Goal: Information Seeking & Learning: Check status

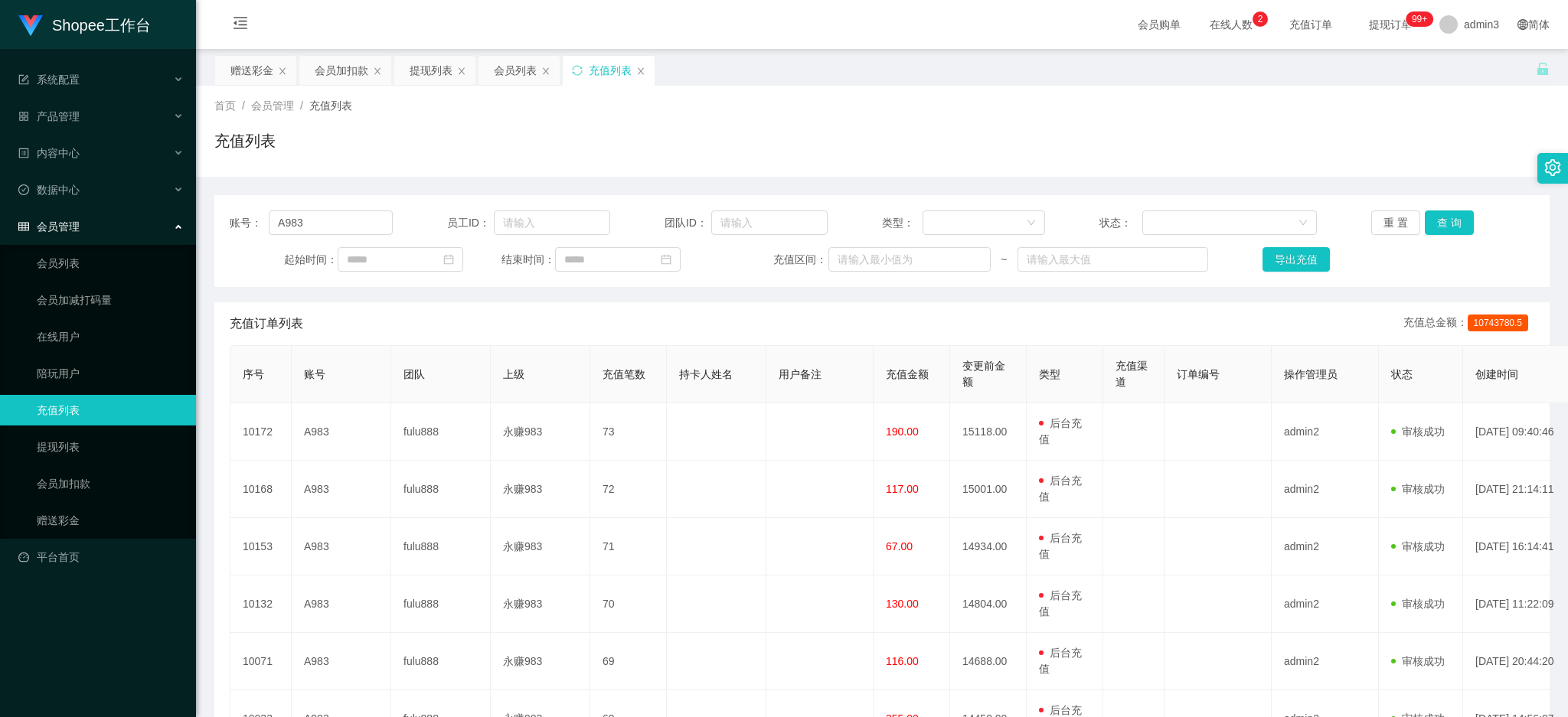
click at [327, 204] on div "账号： A983 员工ID： 团队ID： 类型： 状态： 重 置 查 询 起始时间： 结束时间： 充值区间： ~ 导出充值" at bounding box center [882, 241] width 1335 height 92
click at [323, 209] on div "账号： A983 员工ID： 团队ID： 类型： 状态： 重 置 查 询 起始时间： 结束时间： 充值区间： ~ 导出充值" at bounding box center [882, 241] width 1335 height 92
click at [320, 228] on input "A983" at bounding box center [331, 223] width 124 height 25
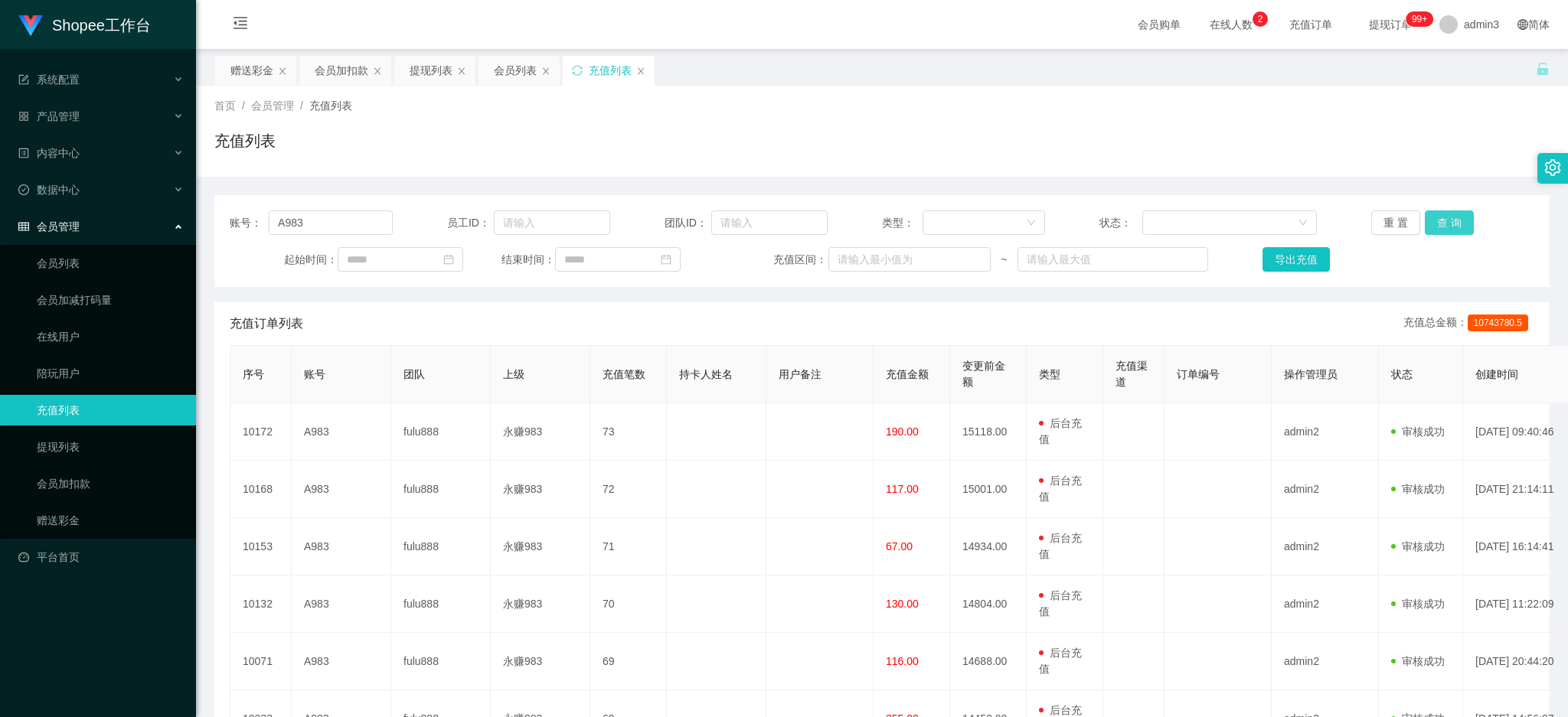
click at [1441, 221] on button "查 询" at bounding box center [1450, 223] width 49 height 25
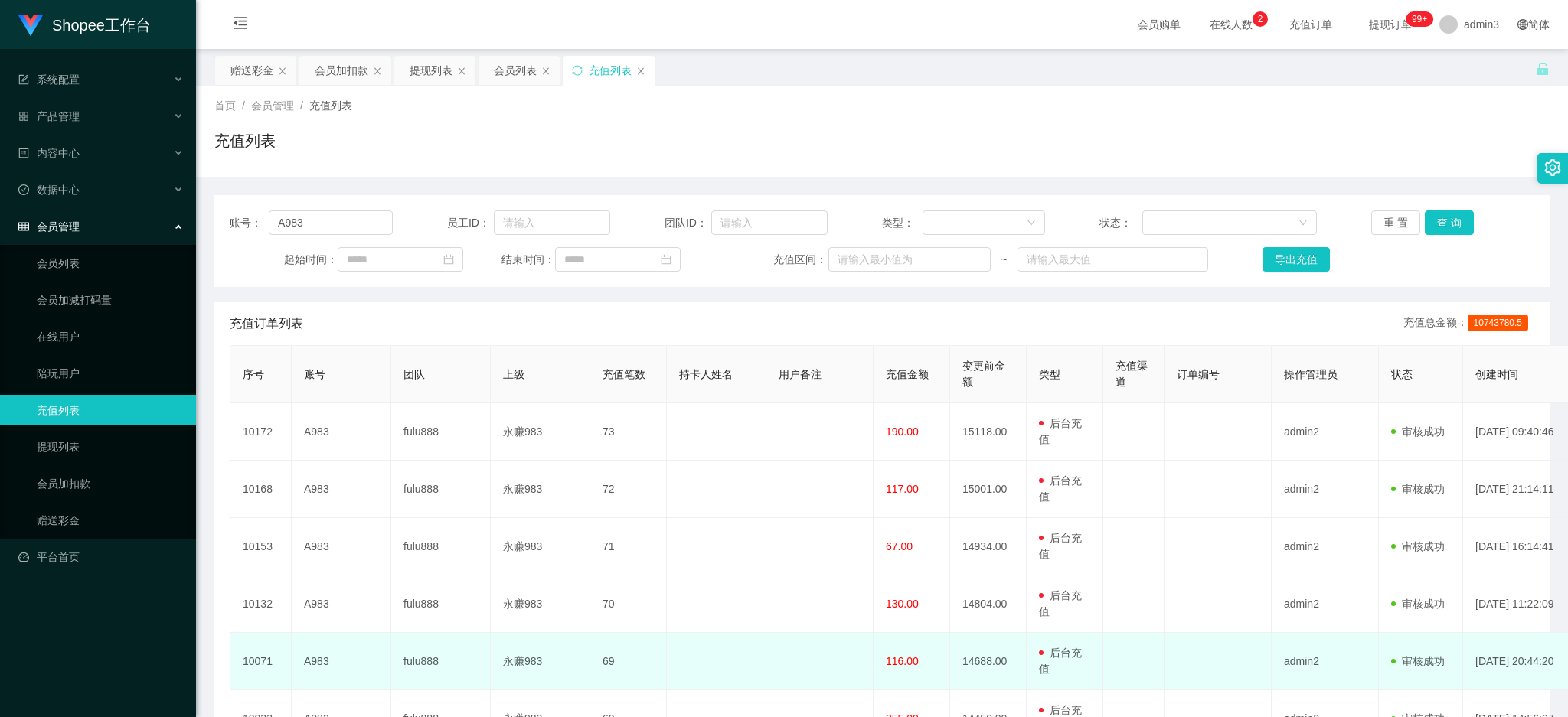
click at [635, 661] on td "69" at bounding box center [628, 662] width 76 height 58
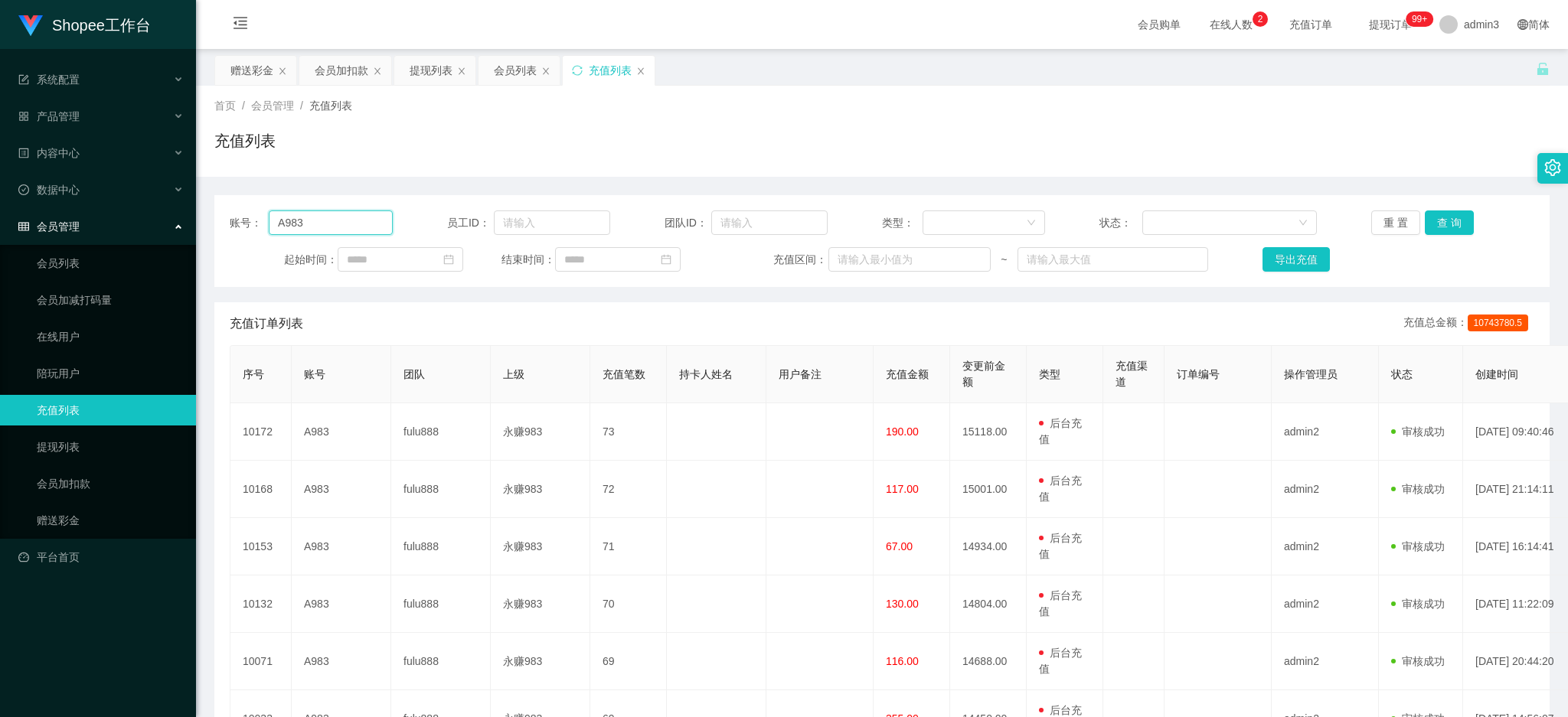
click at [328, 224] on input "A983" at bounding box center [331, 223] width 124 height 25
paste input "982"
click at [328, 224] on input "A983" at bounding box center [331, 223] width 124 height 25
click at [1431, 225] on button "查 询" at bounding box center [1450, 223] width 49 height 25
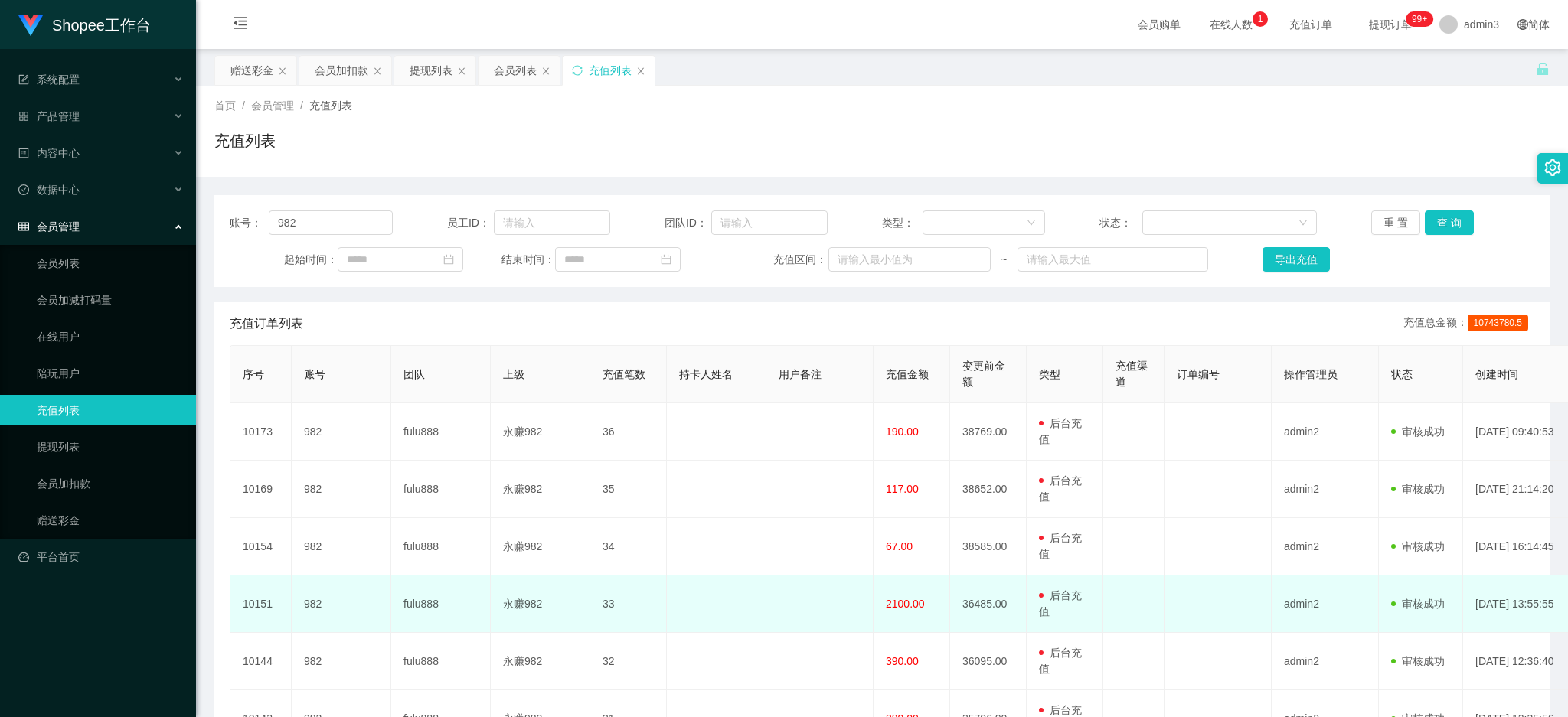
click at [711, 622] on td at bounding box center [717, 605] width 100 height 58
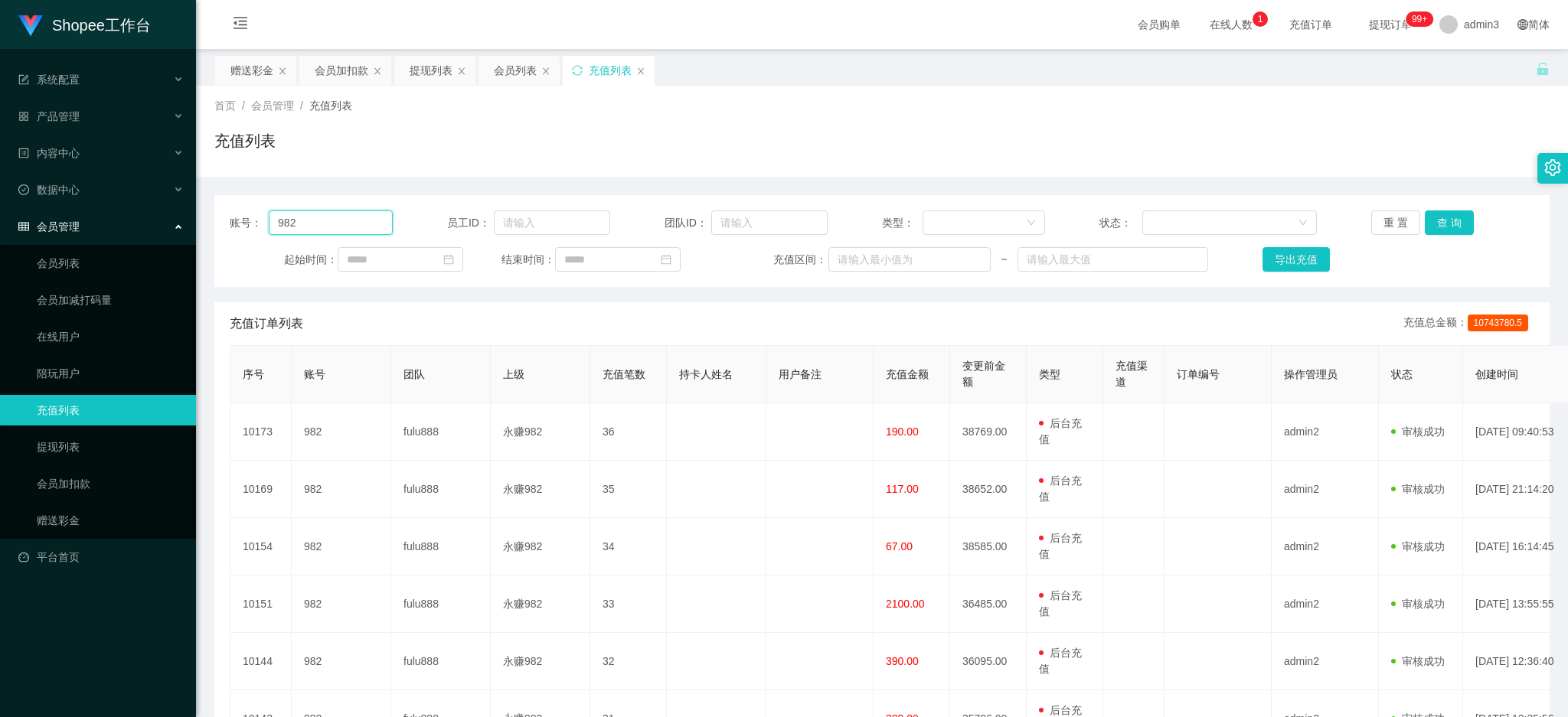
click at [337, 233] on input "982" at bounding box center [331, 223] width 124 height 25
click at [337, 232] on input "982" at bounding box center [331, 223] width 124 height 25
paste input "A986"
type input "A986"
click at [1452, 228] on button "查 询" at bounding box center [1450, 223] width 49 height 25
